Goal: Task Accomplishment & Management: Use online tool/utility

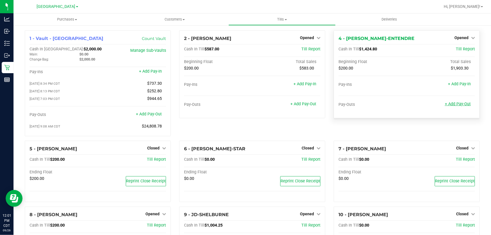
click at [459, 105] on link "+ Add Pay-Out" at bounding box center [458, 104] width 26 height 5
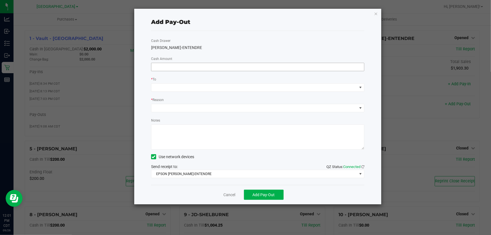
click at [151, 68] on div at bounding box center [258, 67] width 222 height 8
click at [155, 70] on input at bounding box center [258, 67] width 213 height 8
type input "$1,000.00"
click at [161, 86] on span at bounding box center [255, 88] width 206 height 8
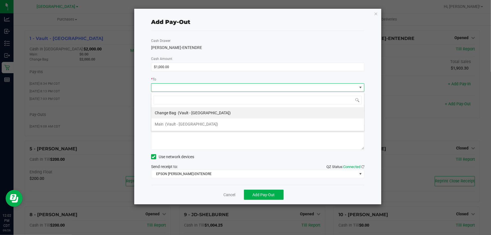
scroll to position [8, 214]
click at [177, 123] on span "(Vault - Panama City)" at bounding box center [191, 124] width 53 height 5
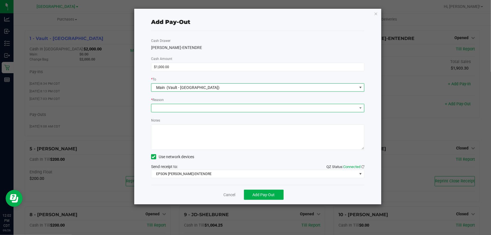
click at [167, 109] on span at bounding box center [255, 108] width 206 height 8
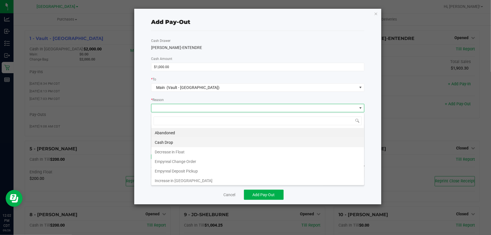
click at [170, 143] on li "Cash Drop" at bounding box center [258, 143] width 213 height 10
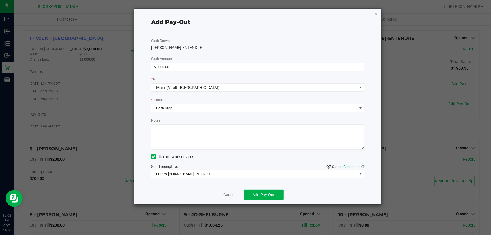
click at [161, 130] on textarea "Notes" at bounding box center [257, 136] width 213 height 25
type textarea "1000-cf"
click at [257, 195] on span "Add Pay-Out" at bounding box center [264, 195] width 22 height 5
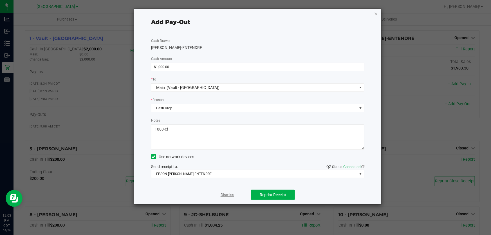
click at [223, 194] on link "Dismiss" at bounding box center [228, 195] width 14 height 6
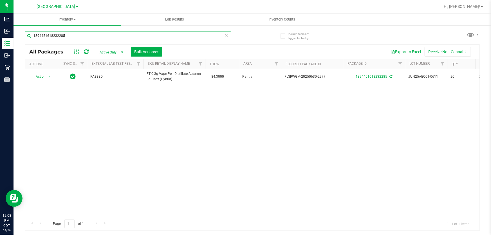
click at [86, 38] on input "1394451618232285" at bounding box center [128, 36] width 207 height 8
type input "7673856858839156"
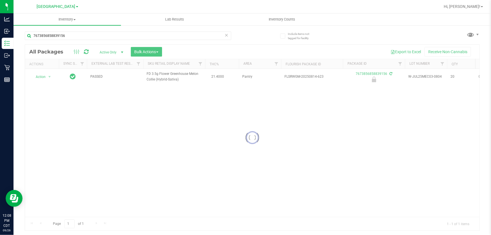
click at [42, 78] on div at bounding box center [252, 138] width 455 height 186
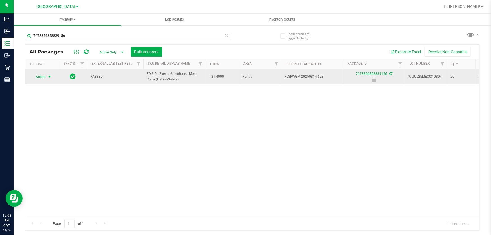
click at [42, 77] on span "Action" at bounding box center [38, 77] width 15 height 8
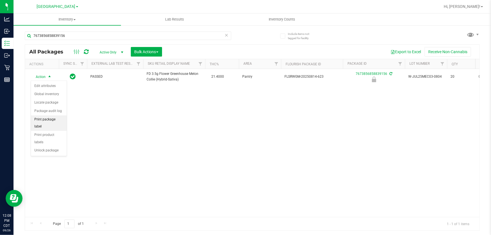
click at [56, 121] on li "Print package label" at bounding box center [49, 122] width 36 height 15
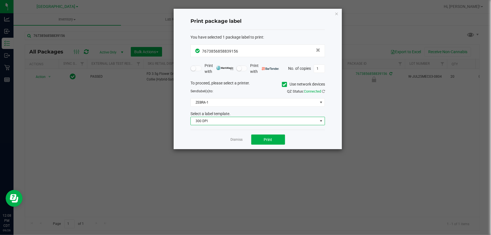
click at [219, 122] on span "300 DPI" at bounding box center [254, 121] width 127 height 8
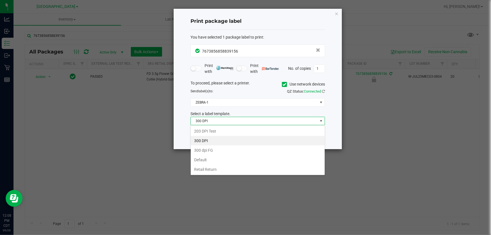
scroll to position [8, 135]
click at [201, 131] on li "203 DPI Test" at bounding box center [258, 131] width 134 height 10
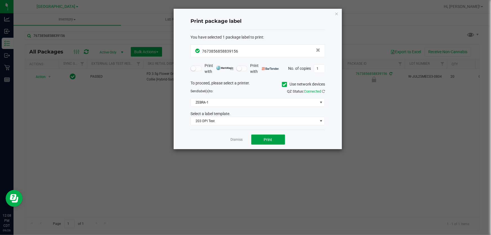
click at [270, 136] on button "Print" at bounding box center [268, 140] width 34 height 10
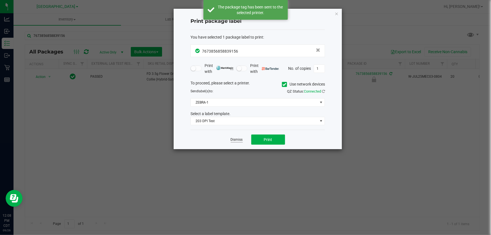
click at [238, 139] on link "Dismiss" at bounding box center [237, 139] width 12 height 5
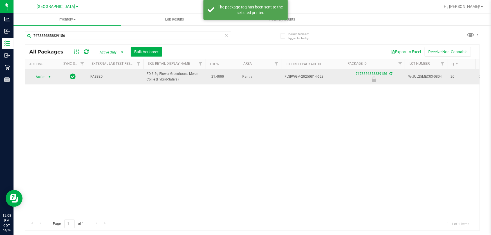
click at [50, 77] on span "select" at bounding box center [49, 77] width 5 height 5
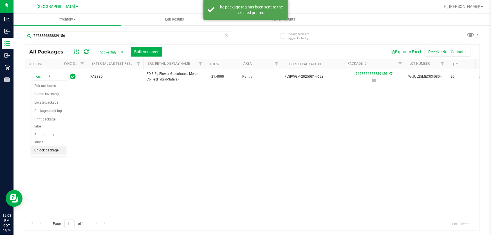
click at [52, 146] on li "Unlock package" at bounding box center [49, 150] width 36 height 8
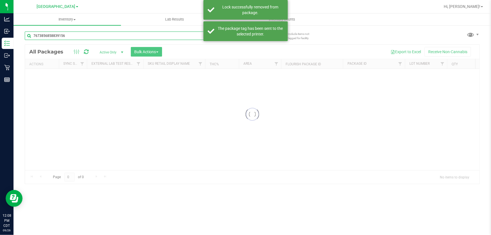
click at [69, 36] on input "7673856858839156" at bounding box center [128, 36] width 207 height 8
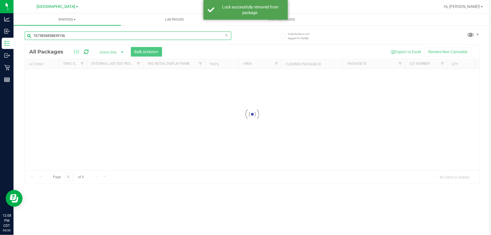
click at [69, 36] on input "7673856858839156" at bounding box center [128, 36] width 207 height 8
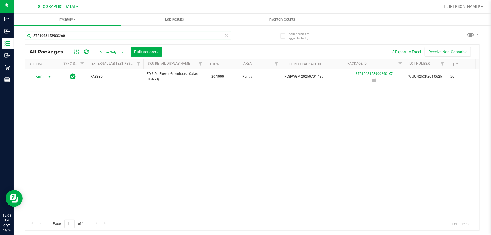
type input "8751068153900260"
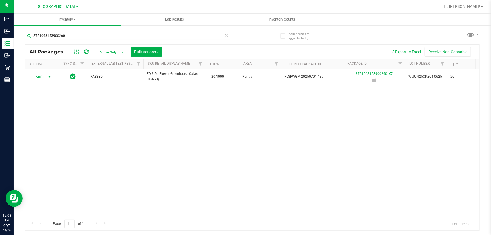
click at [43, 77] on span "Action" at bounding box center [38, 77] width 15 height 8
click at [50, 120] on li "Print package label" at bounding box center [49, 122] width 36 height 15
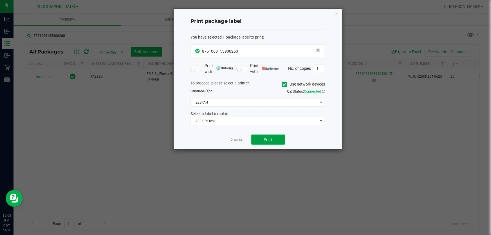
click at [264, 138] on span "Print" at bounding box center [268, 139] width 8 height 5
click at [239, 141] on link "Dismiss" at bounding box center [237, 139] width 12 height 5
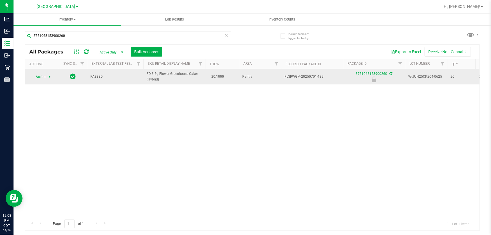
click at [43, 79] on span "Action" at bounding box center [38, 77] width 15 height 8
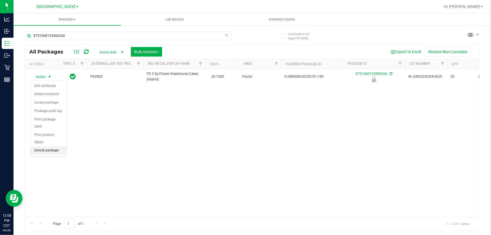
click at [47, 146] on li "Unlock package" at bounding box center [49, 150] width 36 height 8
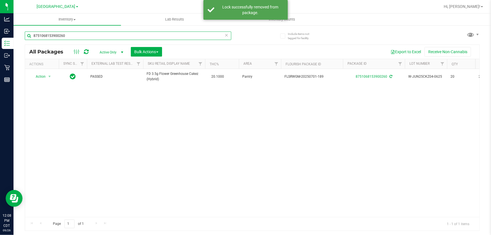
click at [159, 37] on input "8751068153900260" at bounding box center [128, 36] width 207 height 8
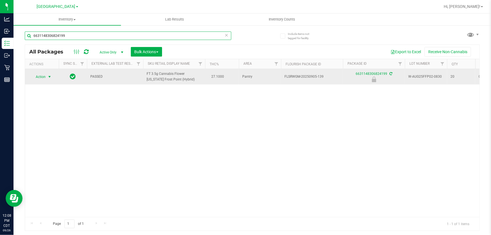
type input "6631148306824199"
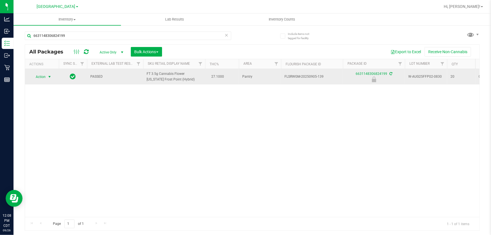
click at [39, 75] on span "Action" at bounding box center [38, 77] width 15 height 8
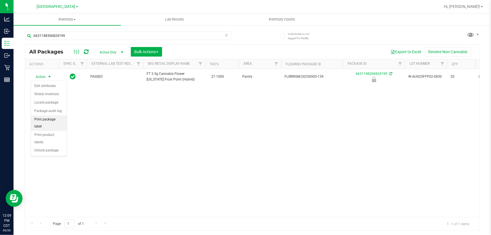
click at [54, 120] on li "Print package label" at bounding box center [49, 122] width 36 height 15
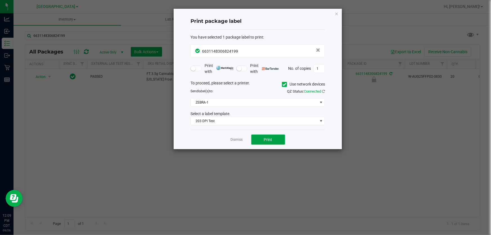
click at [259, 136] on button "Print" at bounding box center [268, 140] width 34 height 10
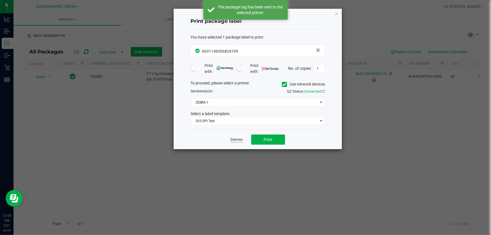
click at [237, 141] on link "Dismiss" at bounding box center [237, 139] width 12 height 5
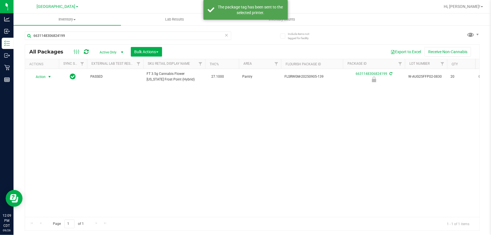
drag, startPoint x: 39, startPoint y: 75, endPoint x: 41, endPoint y: 83, distance: 8.5
click at [39, 75] on span "Action" at bounding box center [38, 77] width 15 height 8
click at [43, 146] on li "Unlock package" at bounding box center [49, 150] width 36 height 8
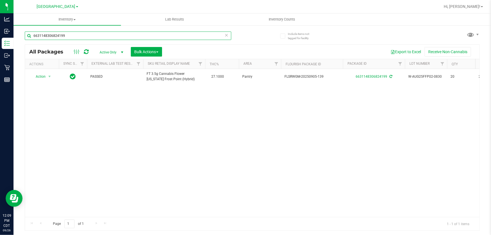
click at [84, 35] on input "6631148306824199" at bounding box center [128, 36] width 207 height 8
type input "ffp"
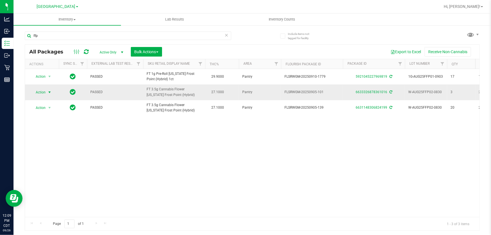
click at [40, 93] on span "Action" at bounding box center [38, 92] width 15 height 8
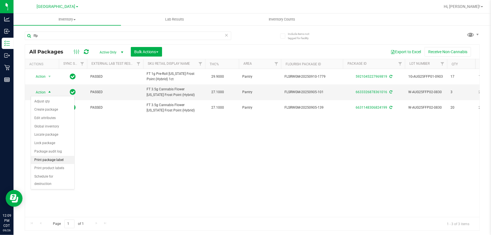
click at [53, 161] on li "Print package label" at bounding box center [52, 160] width 43 height 8
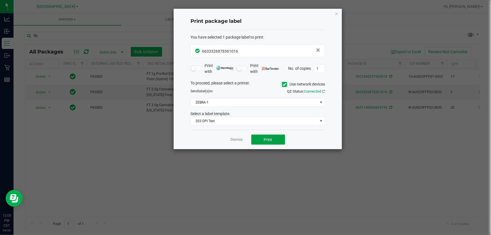
click at [268, 142] on button "Print" at bounding box center [268, 140] width 34 height 10
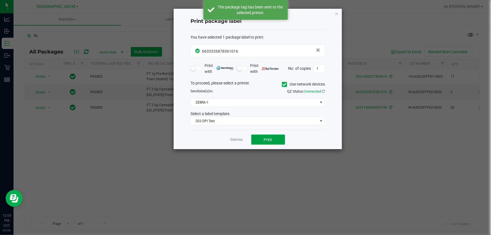
click at [268, 142] on button "Print" at bounding box center [268, 140] width 34 height 10
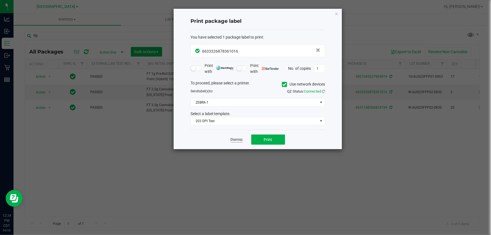
click at [238, 141] on link "Dismiss" at bounding box center [237, 139] width 12 height 5
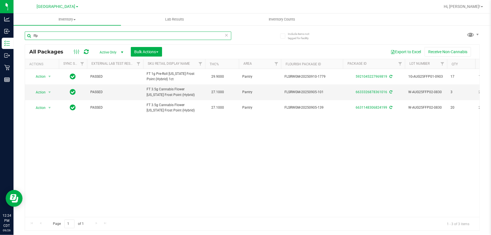
click at [128, 35] on input "ffp" at bounding box center [128, 36] width 207 height 8
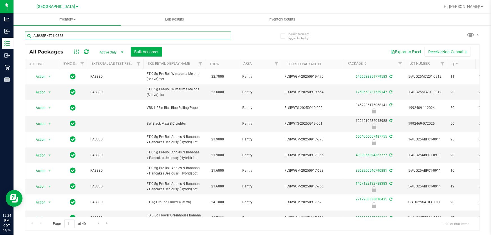
type input "AUG25PKT01-0828"
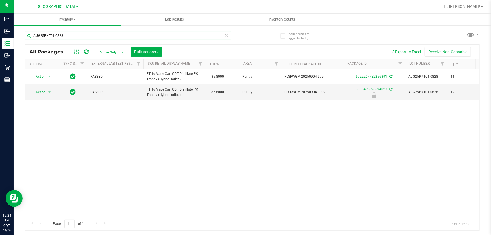
click at [155, 35] on input "AUG25PKT01-0828" at bounding box center [128, 36] width 207 height 8
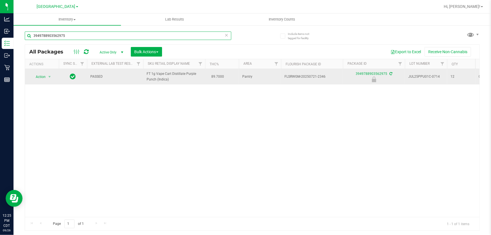
type input "3949788903562975"
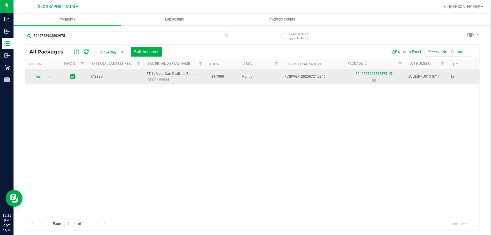
click at [42, 79] on span "Action" at bounding box center [38, 77] width 15 height 8
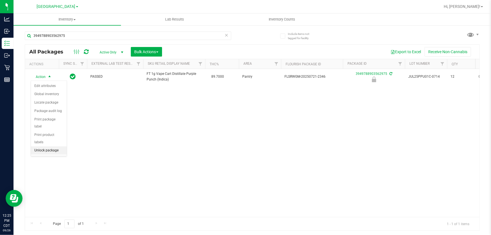
click at [59, 146] on li "Unlock package" at bounding box center [49, 150] width 36 height 8
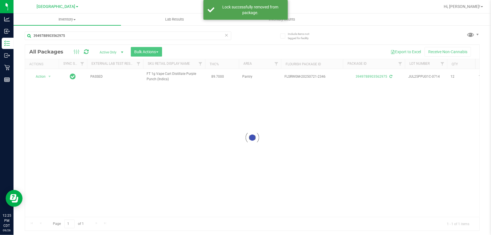
click at [42, 76] on div at bounding box center [252, 138] width 455 height 186
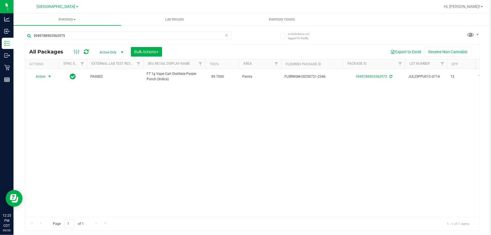
click at [42, 79] on span "Action" at bounding box center [38, 77] width 15 height 8
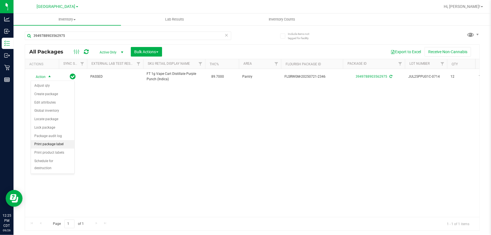
click at [57, 143] on li "Print package label" at bounding box center [52, 144] width 43 height 8
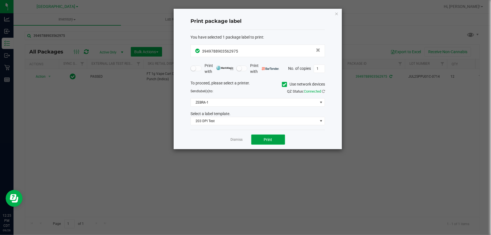
click at [263, 138] on button "Print" at bounding box center [268, 140] width 34 height 10
click at [234, 138] on link "Dismiss" at bounding box center [237, 139] width 12 height 5
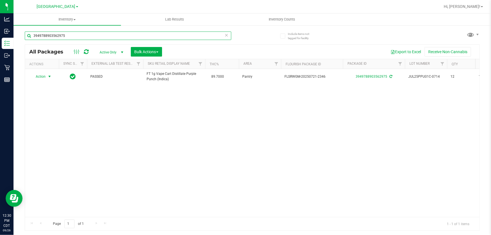
click at [147, 34] on input "3949788903562975" at bounding box center [128, 36] width 207 height 8
type input "mec"
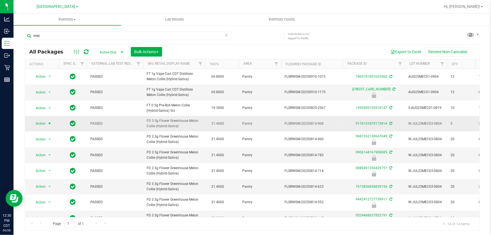
click at [46, 128] on span "Action" at bounding box center [38, 124] width 15 height 8
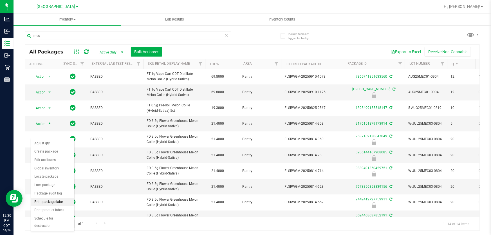
click at [56, 203] on li "Print package label" at bounding box center [52, 202] width 43 height 8
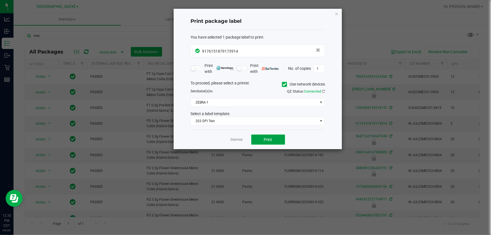
click at [264, 140] on span "Print" at bounding box center [268, 139] width 8 height 5
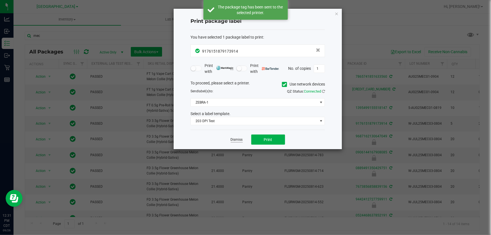
click at [238, 139] on link "Dismiss" at bounding box center [237, 139] width 12 height 5
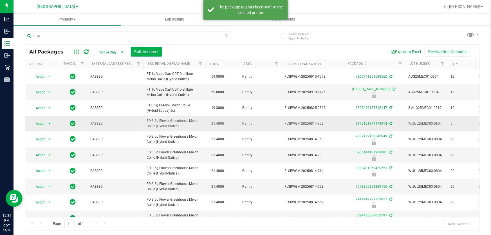
click at [40, 128] on span "Action" at bounding box center [38, 124] width 15 height 8
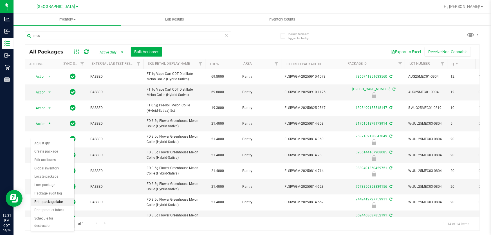
click at [55, 203] on li "Print package label" at bounding box center [52, 202] width 43 height 8
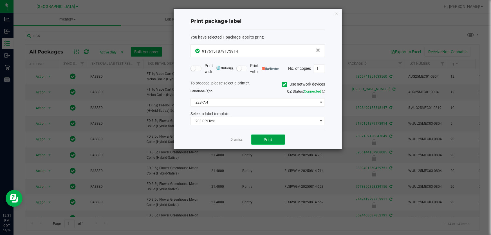
click at [264, 138] on span "Print" at bounding box center [268, 139] width 8 height 5
click at [239, 139] on link "Dismiss" at bounding box center [237, 139] width 12 height 5
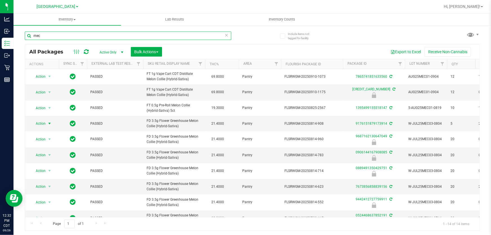
click at [144, 34] on input "mec" at bounding box center [128, 36] width 207 height 8
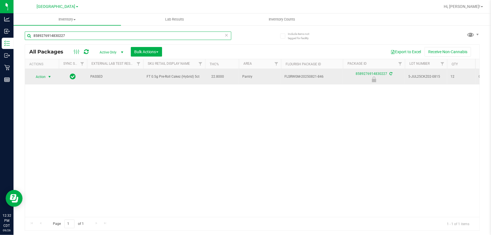
type input "8589276914830227"
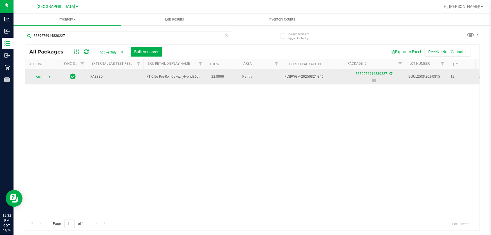
click at [47, 78] on span "select" at bounding box center [49, 77] width 5 height 5
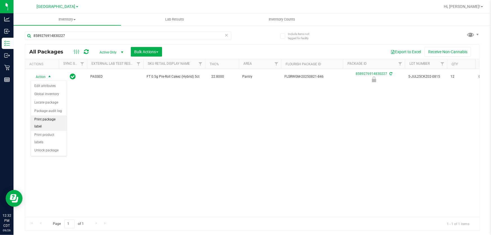
click at [55, 118] on li "Print package label" at bounding box center [49, 122] width 36 height 15
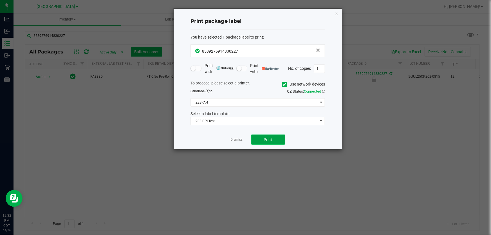
click at [273, 139] on button "Print" at bounding box center [268, 140] width 34 height 10
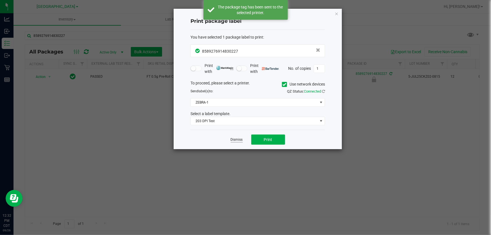
click at [241, 141] on link "Dismiss" at bounding box center [237, 139] width 12 height 5
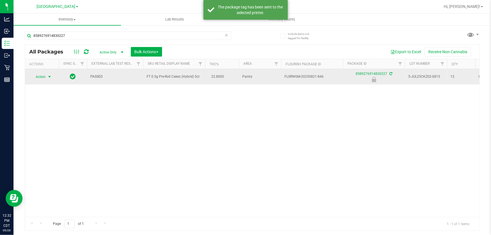
click at [47, 78] on span "select" at bounding box center [49, 77] width 5 height 5
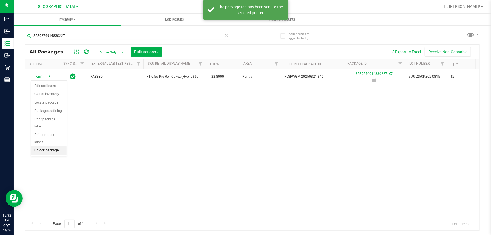
click at [46, 146] on li "Unlock package" at bounding box center [49, 150] width 36 height 8
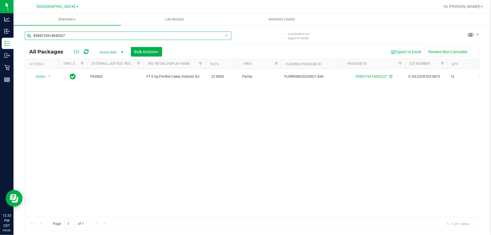
click at [85, 37] on input "8589276914830227" at bounding box center [128, 36] width 207 height 8
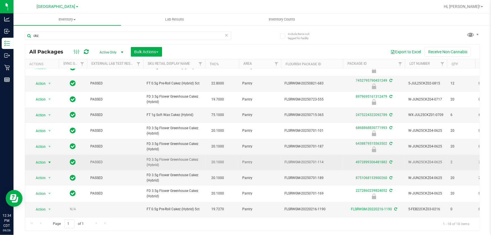
click at [42, 159] on span "Action" at bounding box center [38, 163] width 15 height 8
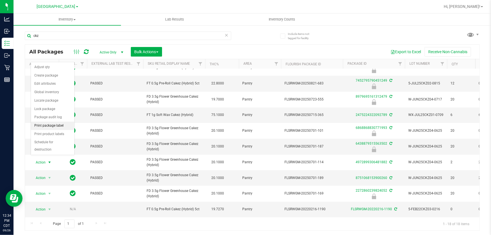
click at [51, 126] on li "Print package label" at bounding box center [52, 126] width 43 height 8
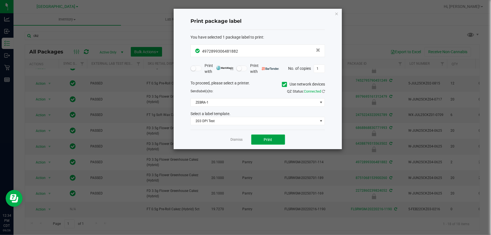
click at [279, 141] on button "Print" at bounding box center [268, 140] width 34 height 10
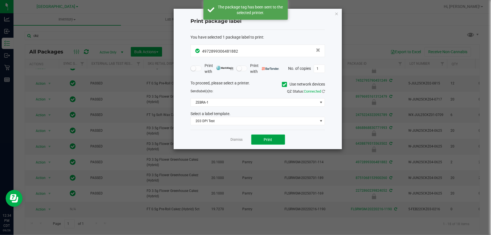
click at [279, 141] on button "Print" at bounding box center [268, 140] width 34 height 10
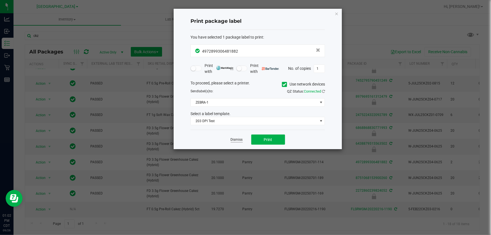
click at [233, 141] on link "Dismiss" at bounding box center [237, 139] width 12 height 5
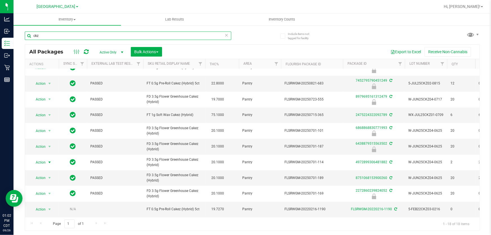
click at [83, 35] on input "ckz" at bounding box center [128, 36] width 207 height 8
type input "c"
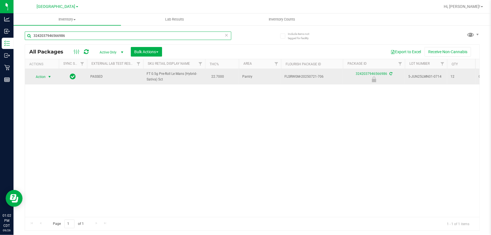
type input "3242037946566986"
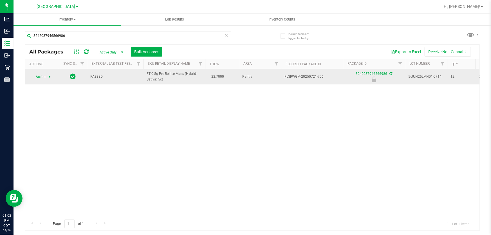
click at [49, 79] on span "select" at bounding box center [49, 77] width 5 height 5
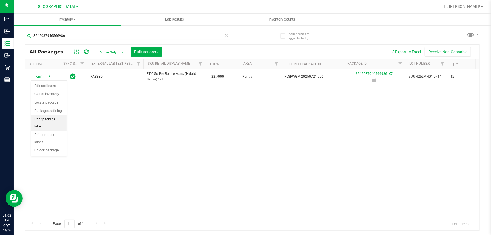
click at [53, 119] on li "Print package label" at bounding box center [49, 122] width 36 height 15
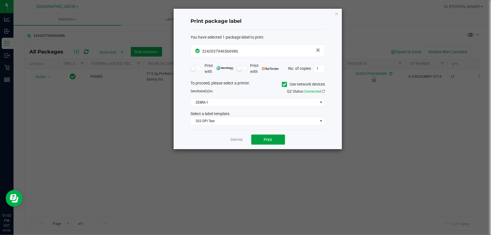
click at [264, 143] on button "Print" at bounding box center [268, 140] width 34 height 10
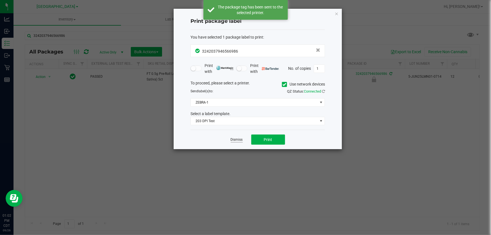
click at [236, 138] on link "Dismiss" at bounding box center [237, 139] width 12 height 5
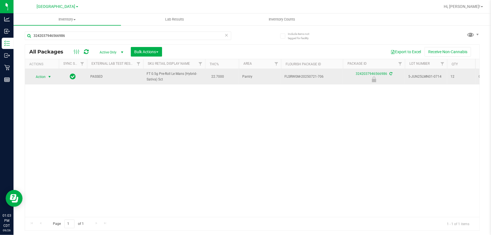
click at [48, 76] on span "select" at bounding box center [49, 77] width 5 height 5
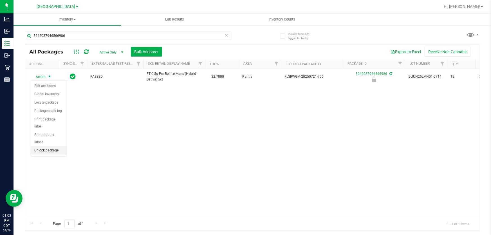
click at [54, 146] on li "Unlock package" at bounding box center [49, 150] width 36 height 8
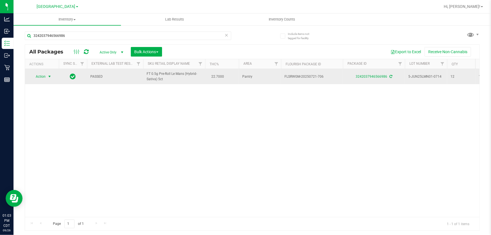
click at [38, 75] on span "Action" at bounding box center [38, 77] width 15 height 8
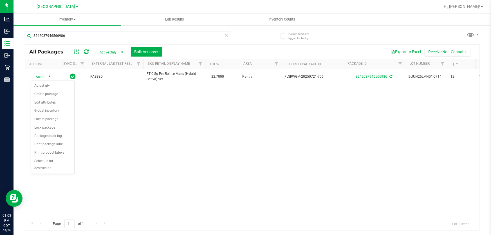
click at [185, 158] on div "Action Action Adjust qty Create package Edit attributes Global inventory Locate…" at bounding box center [252, 143] width 455 height 148
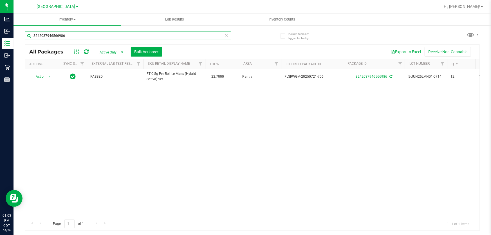
click at [66, 37] on input "3242037946566986" at bounding box center [128, 36] width 207 height 8
type input "\"
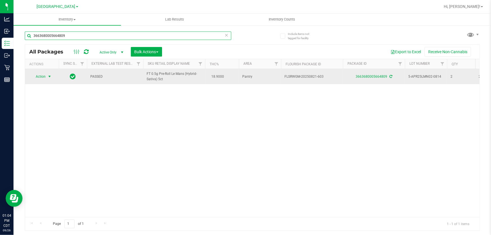
type input "3663680005664809"
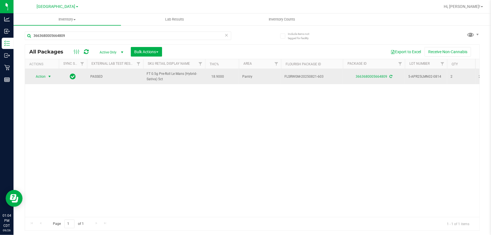
click at [42, 76] on span "Action" at bounding box center [38, 77] width 15 height 8
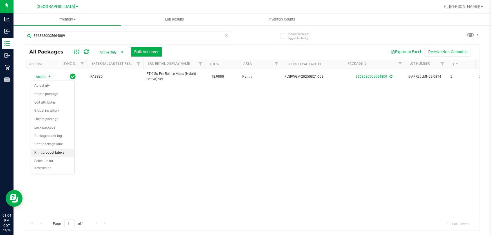
click at [51, 153] on li "Print product labels" at bounding box center [52, 153] width 43 height 8
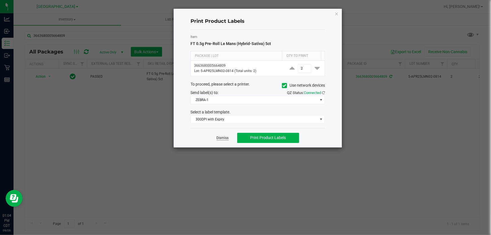
click at [220, 138] on link "Dismiss" at bounding box center [223, 138] width 12 height 5
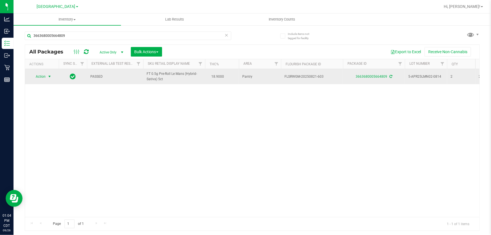
click at [45, 78] on span "Action" at bounding box center [38, 77] width 15 height 8
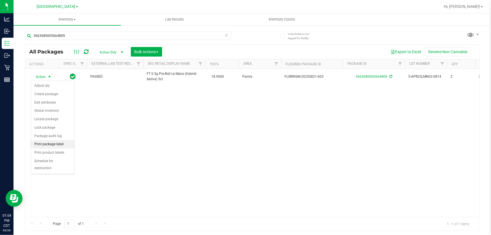
click at [44, 143] on li "Print package label" at bounding box center [52, 144] width 43 height 8
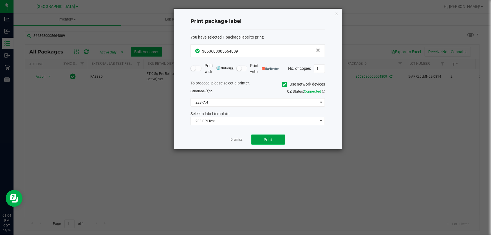
click at [270, 142] on button "Print" at bounding box center [268, 140] width 34 height 10
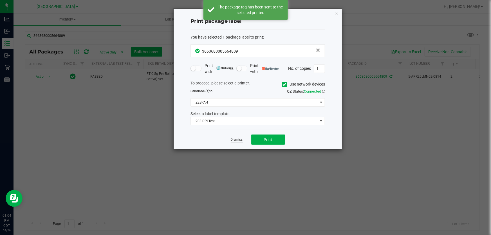
click at [235, 139] on link "Dismiss" at bounding box center [237, 139] width 12 height 5
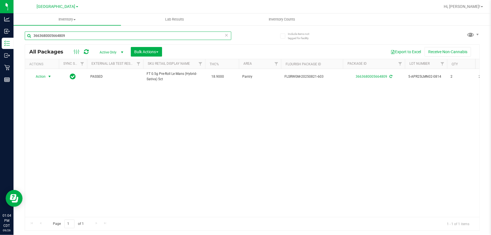
click at [133, 36] on input "3663680005664809" at bounding box center [128, 36] width 207 height 8
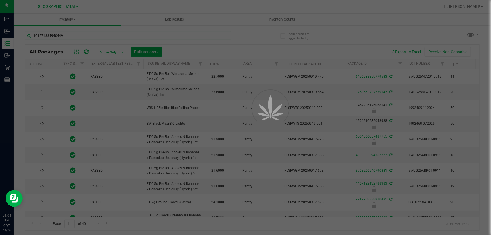
type input "1012713349404490"
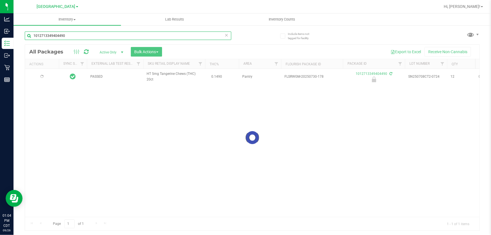
type input "2026-01-18"
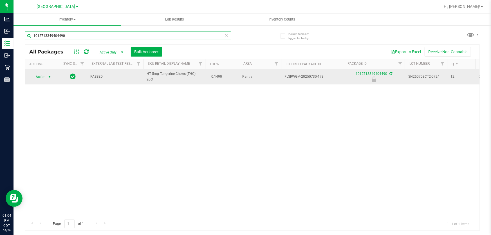
type input "1012713349404490"
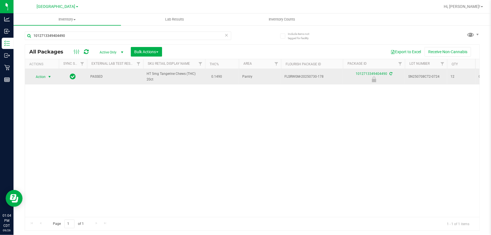
click at [46, 77] on span "select" at bounding box center [49, 77] width 7 height 8
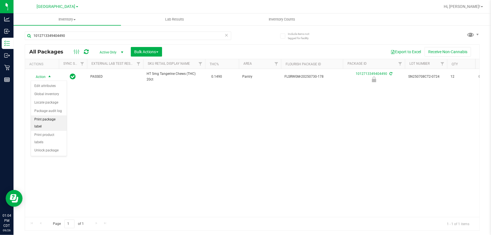
click at [50, 121] on li "Print package label" at bounding box center [49, 122] width 36 height 15
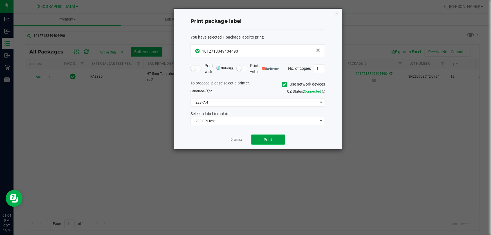
click at [270, 140] on span "Print" at bounding box center [268, 139] width 8 height 5
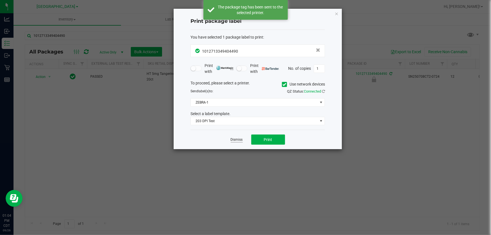
click at [236, 138] on link "Dismiss" at bounding box center [237, 139] width 12 height 5
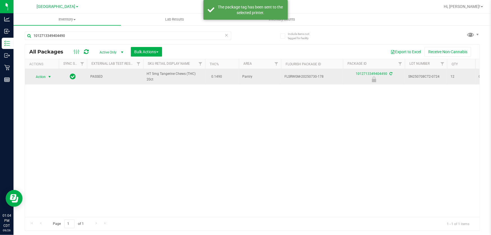
click at [37, 76] on span "Action" at bounding box center [38, 77] width 15 height 8
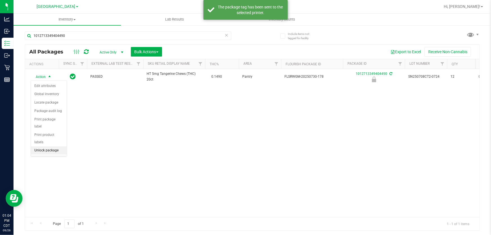
click at [51, 146] on li "Unlock package" at bounding box center [49, 150] width 36 height 8
